Goal: Information Seeking & Learning: Find specific fact

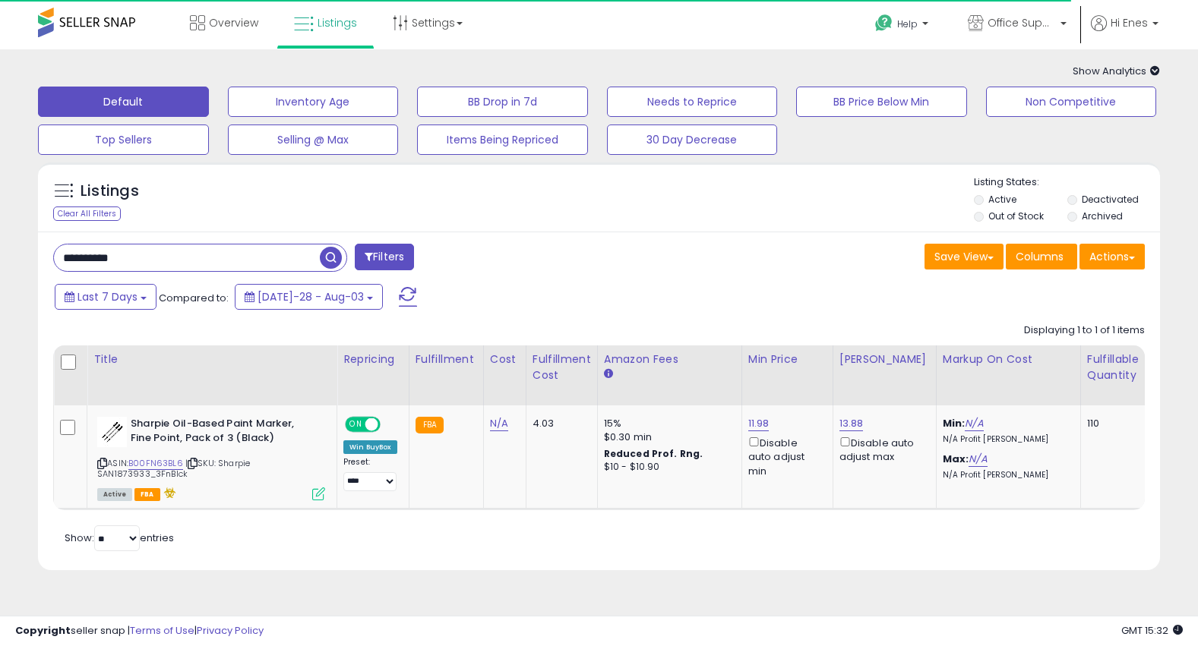
paste input "text"
click at [327, 263] on span "button" at bounding box center [331, 258] width 22 height 22
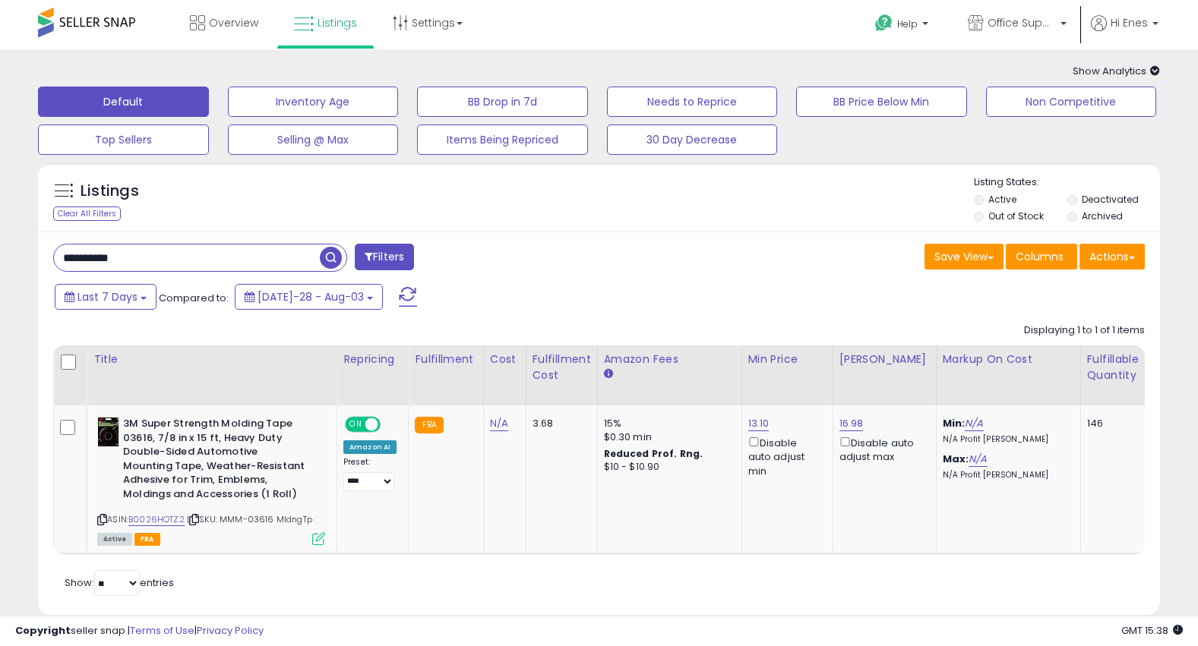
paste input "text"
click at [329, 266] on span "button" at bounding box center [331, 258] width 22 height 22
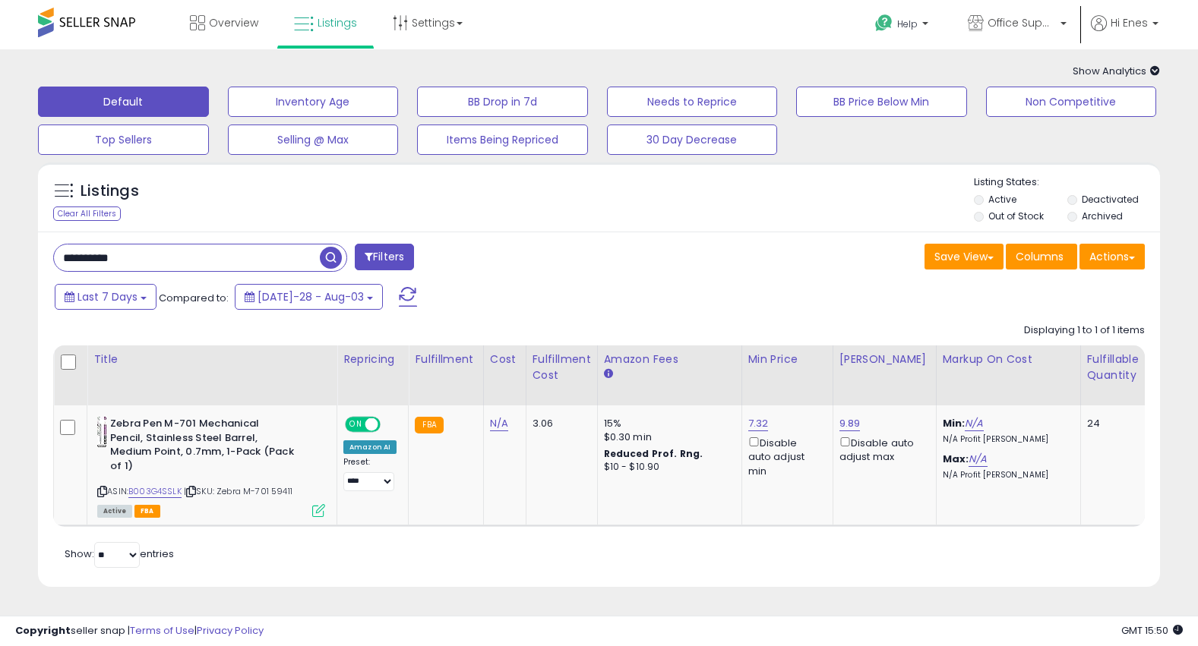
paste input "text"
click at [333, 260] on span "button" at bounding box center [331, 258] width 22 height 22
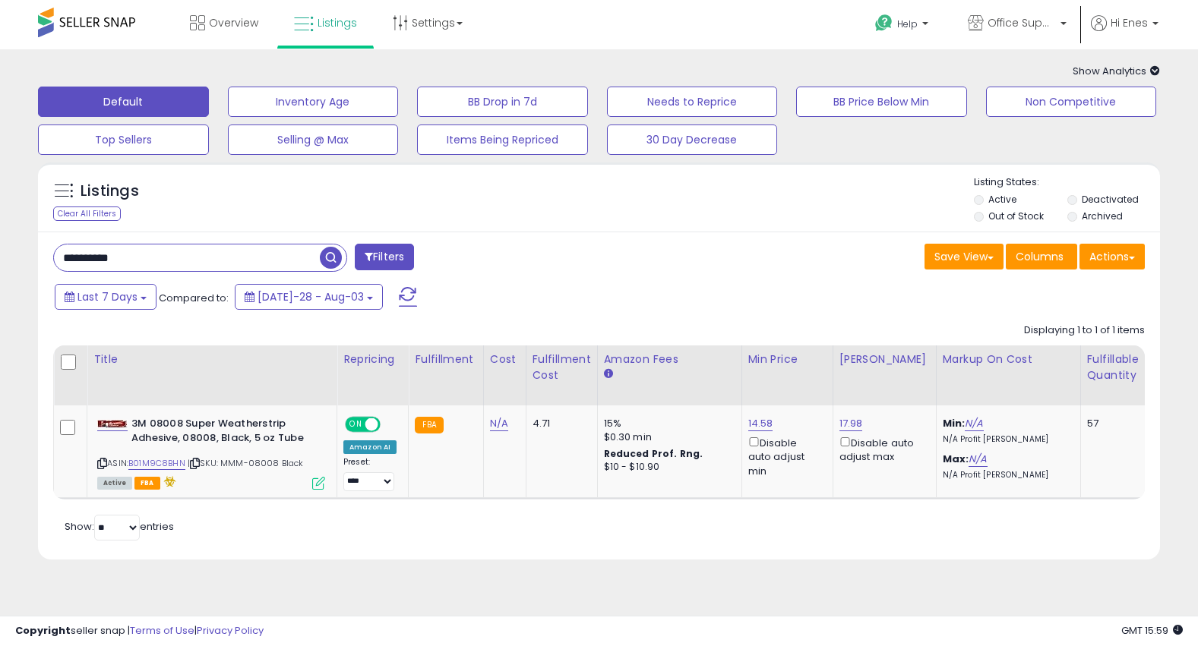
paste input "text"
click at [333, 261] on span "button" at bounding box center [331, 258] width 22 height 22
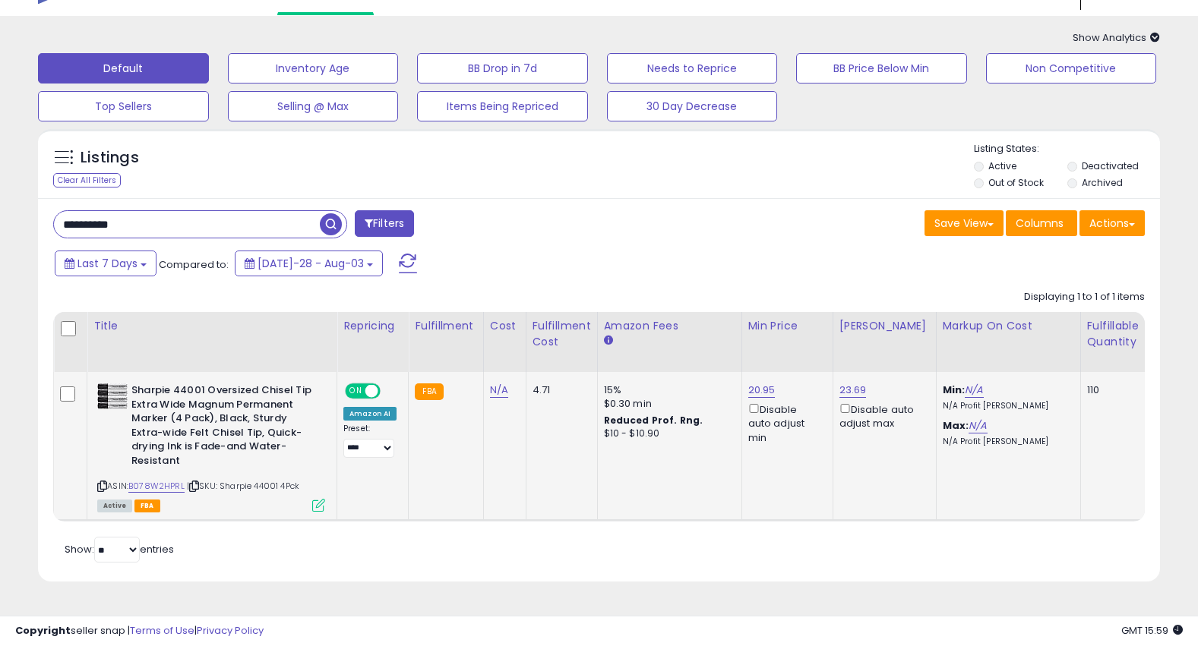
scroll to position [39, 0]
paste input "text"
type input "**********"
click at [336, 216] on span "button" at bounding box center [331, 224] width 22 height 22
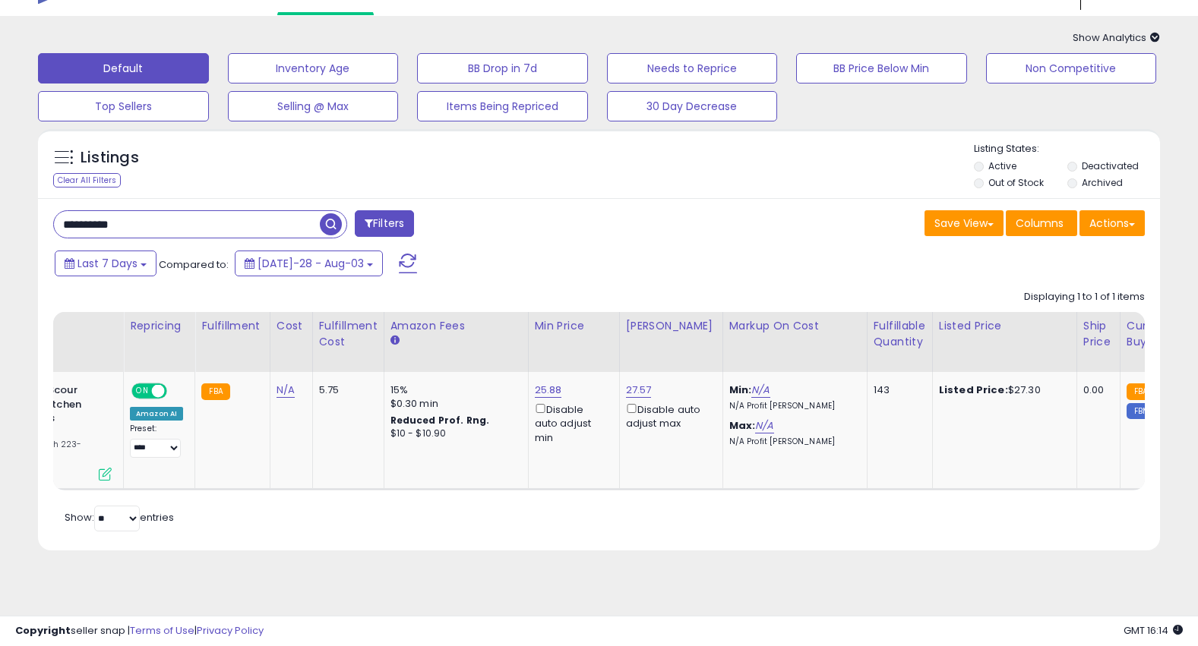
scroll to position [0, 0]
